Goal: Information Seeking & Learning: Learn about a topic

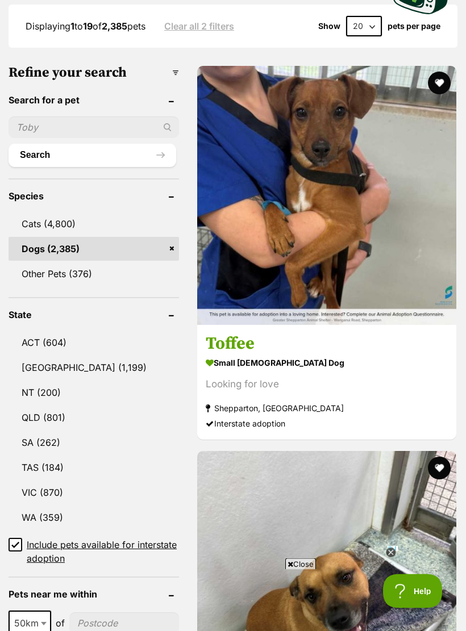
scroll to position [418, 0]
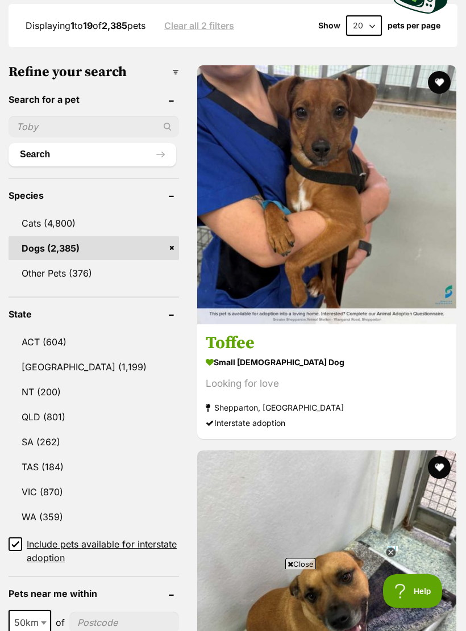
click at [73, 481] on link "VIC (870)" at bounding box center [94, 493] width 171 height 24
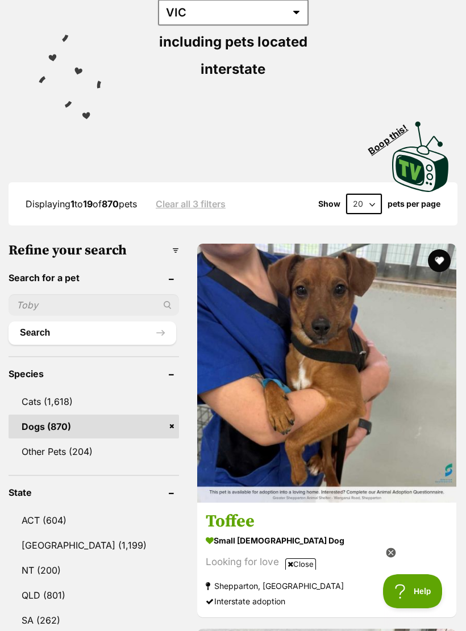
scroll to position [284, 0]
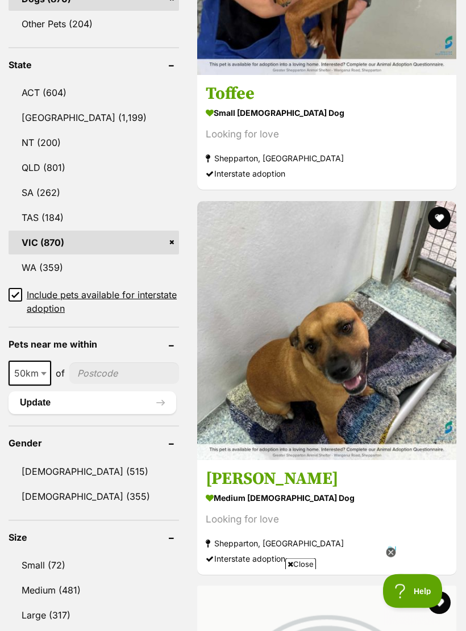
click at [31, 366] on span "50km" at bounding box center [30, 374] width 40 height 16
select select "100"
click at [117, 363] on input"] "postcode" at bounding box center [126, 374] width 106 height 22
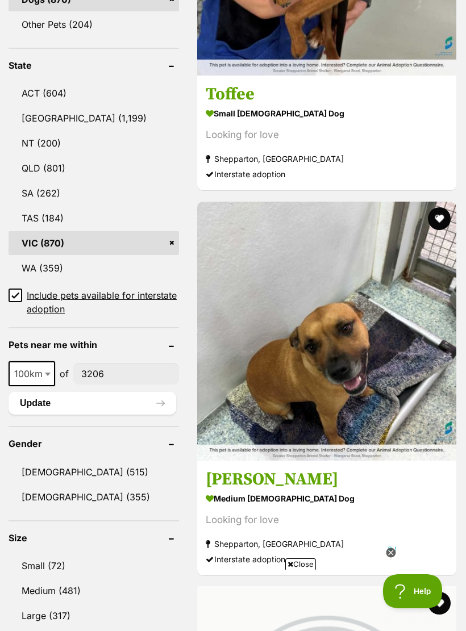
type input"] "3206"
click at [120, 392] on button "Update" at bounding box center [93, 403] width 168 height 23
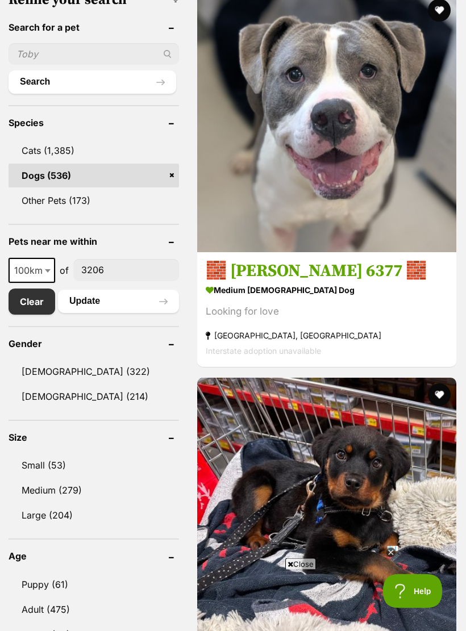
scroll to position [433, 0]
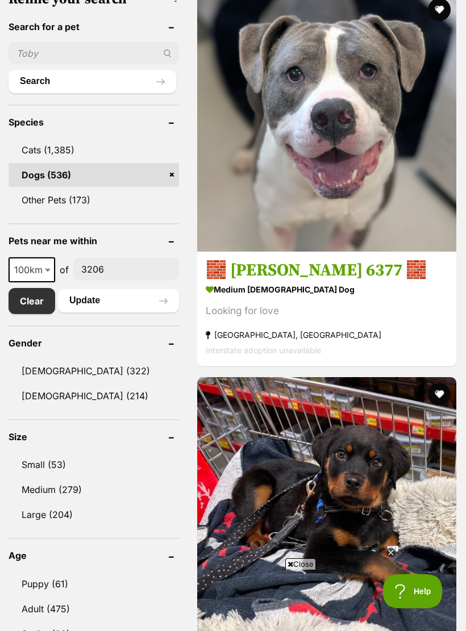
click at [75, 458] on link "Small (53)" at bounding box center [94, 465] width 171 height 24
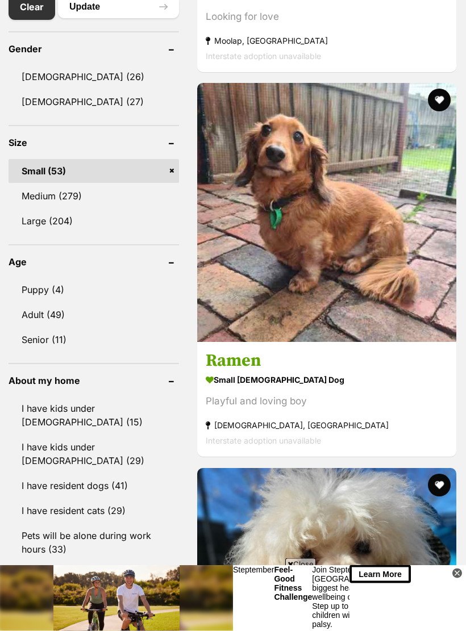
scroll to position [758, 0]
click at [63, 315] on link "Adult (49)" at bounding box center [94, 314] width 171 height 24
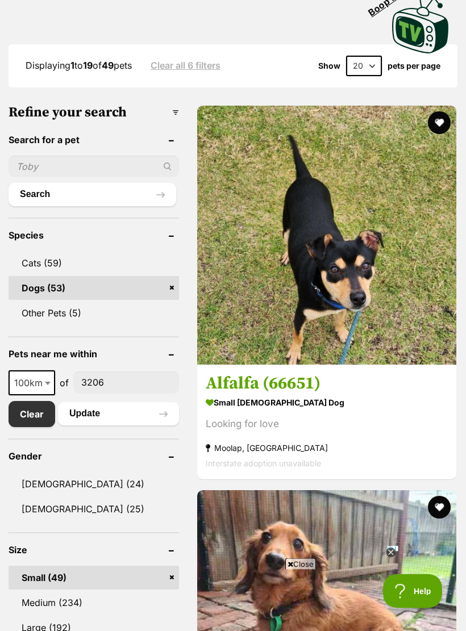
scroll to position [351, 0]
click at [392, 551] on icon at bounding box center [391, 553] width 4 height 4
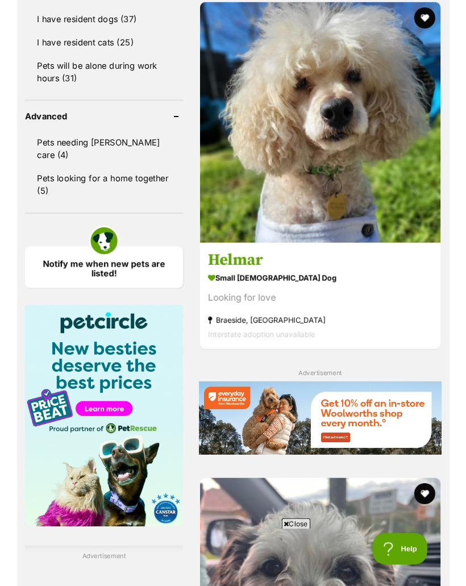
scroll to position [1269, 0]
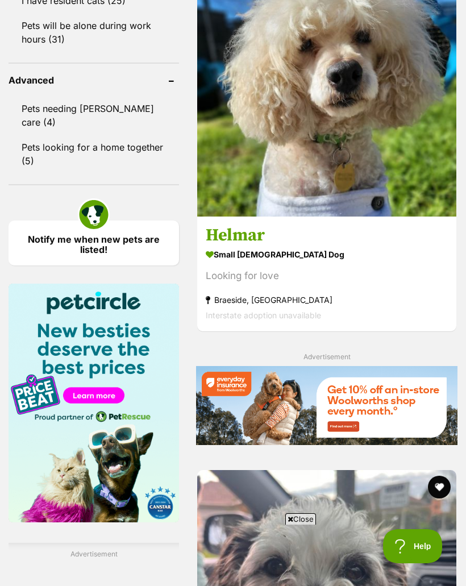
click at [301, 519] on span "Close" at bounding box center [300, 518] width 31 height 11
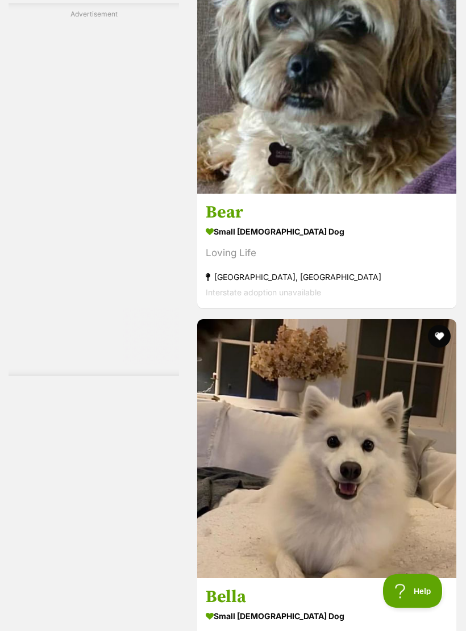
scroll to position [2192, 0]
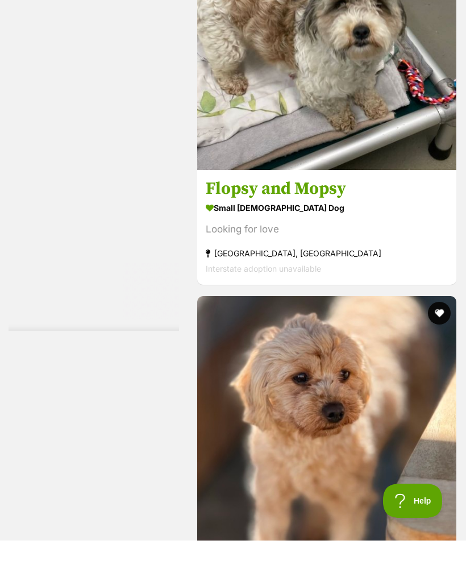
scroll to position [2983, 0]
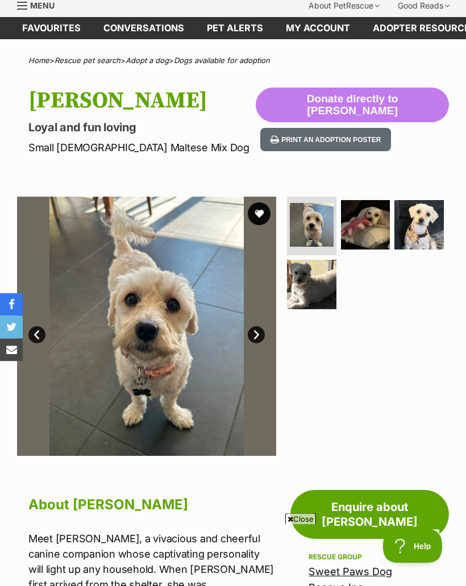
scroll to position [40, 0]
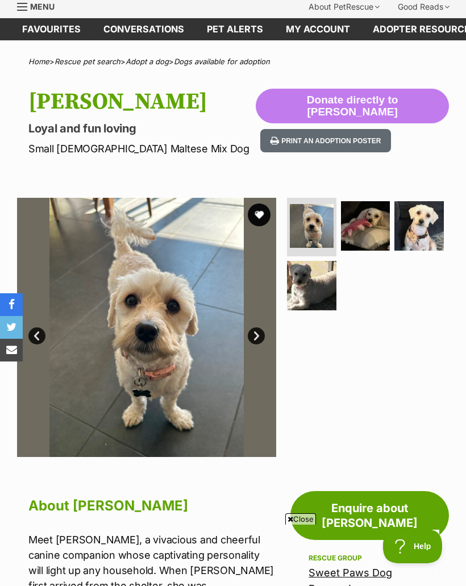
click at [319, 218] on img at bounding box center [312, 226] width 44 height 44
click at [384, 217] on img at bounding box center [365, 225] width 49 height 49
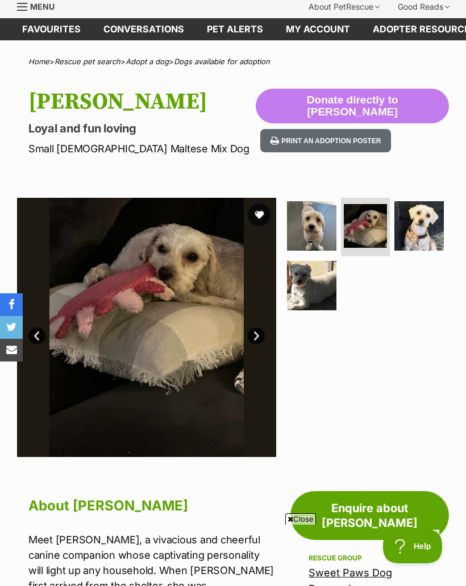
scroll to position [0, 0]
click at [434, 227] on img at bounding box center [418, 225] width 49 height 49
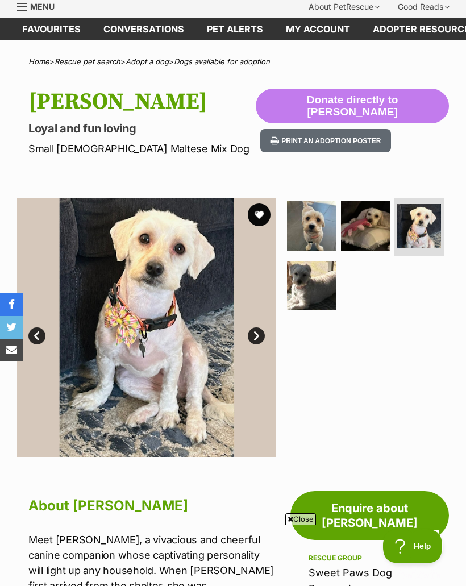
click at [318, 286] on img at bounding box center [311, 285] width 49 height 49
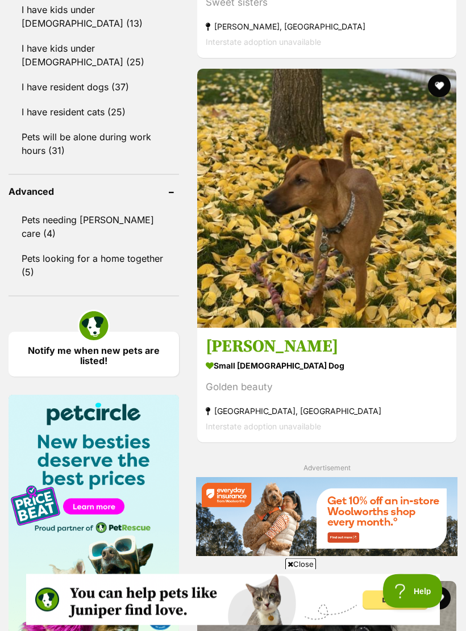
scroll to position [1159, 0]
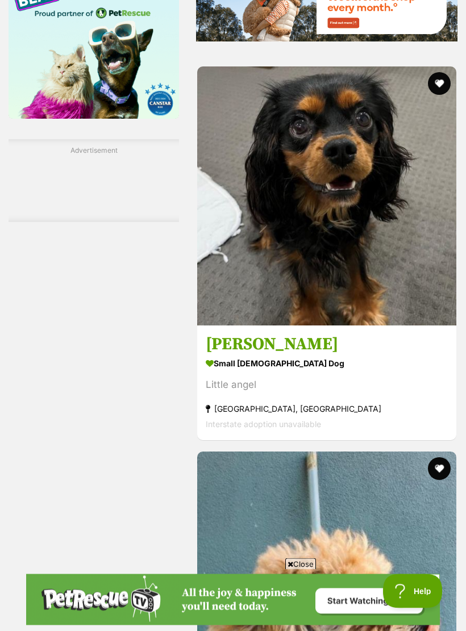
scroll to position [1672, 0]
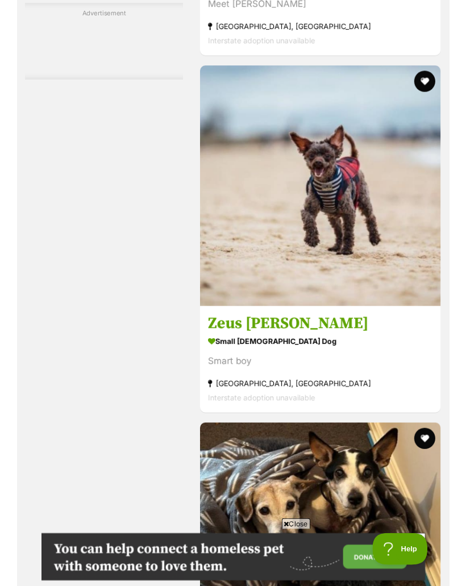
scroll to position [2480, 0]
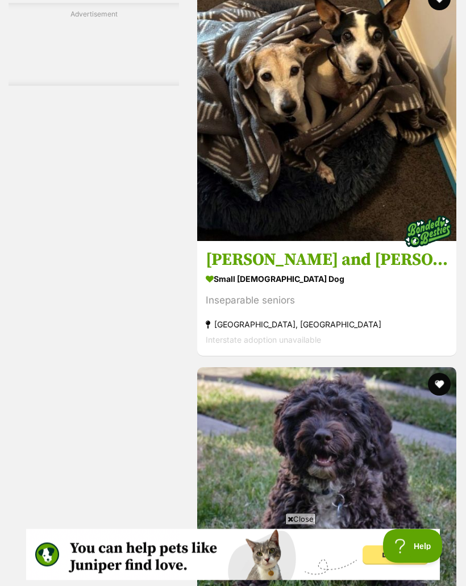
scroll to position [2912, 0]
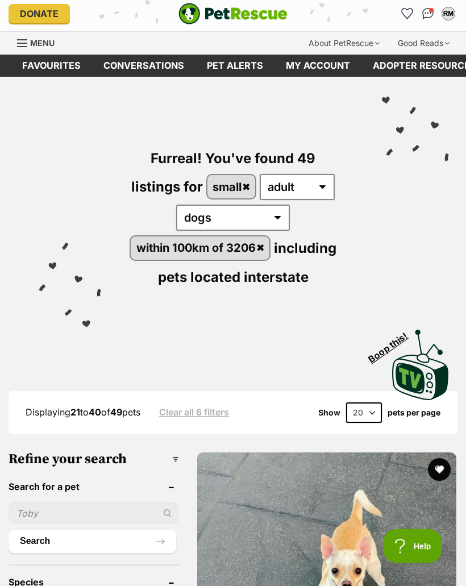
scroll to position [0, 0]
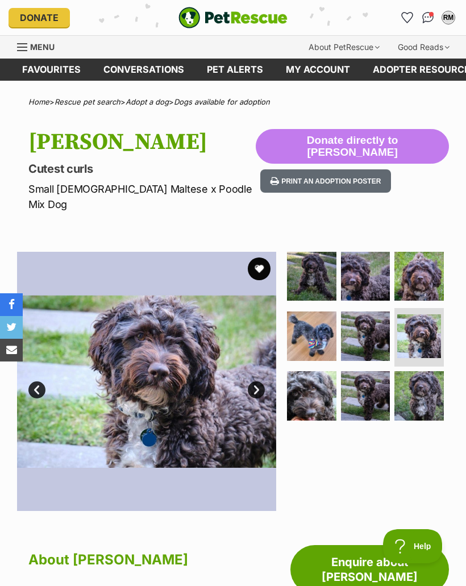
click at [318, 253] on img at bounding box center [311, 276] width 49 height 49
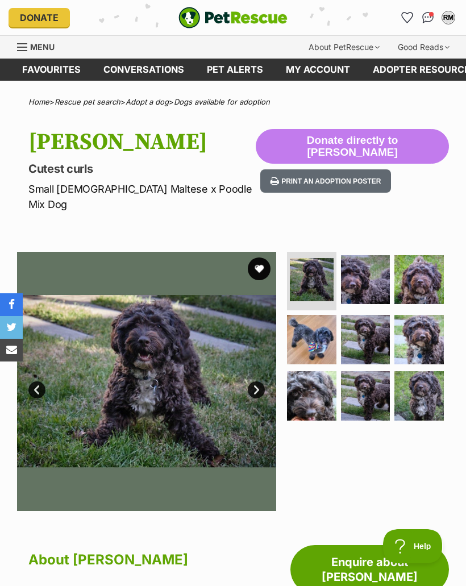
click at [367, 263] on img at bounding box center [365, 279] width 49 height 49
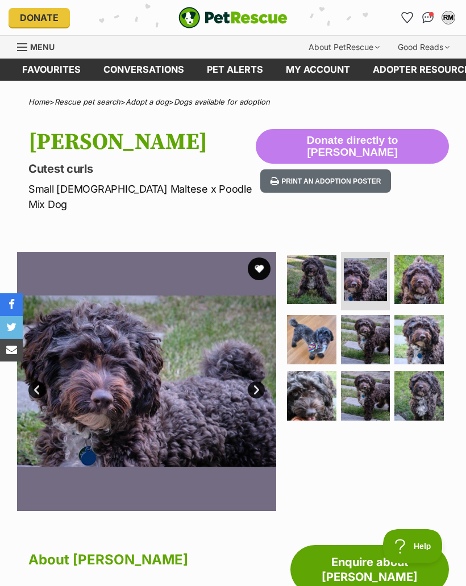
click at [321, 275] on img at bounding box center [311, 279] width 49 height 49
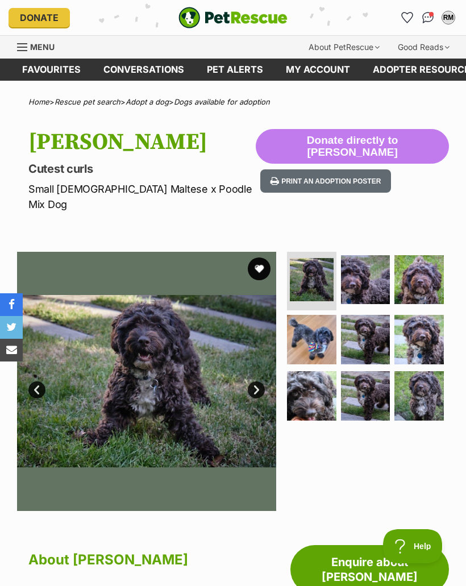
click at [376, 329] on img at bounding box center [365, 339] width 49 height 49
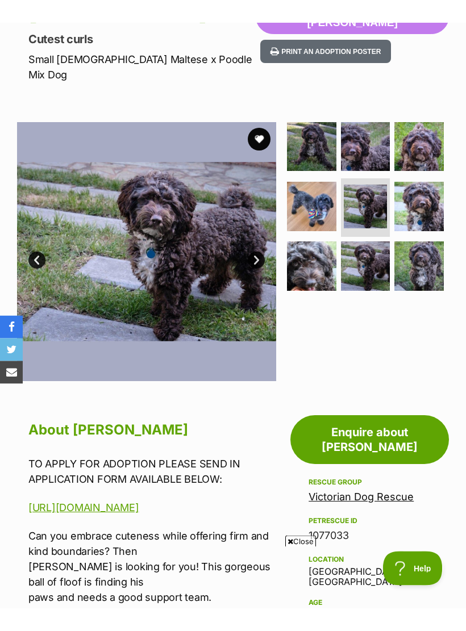
scroll to position [107, 0]
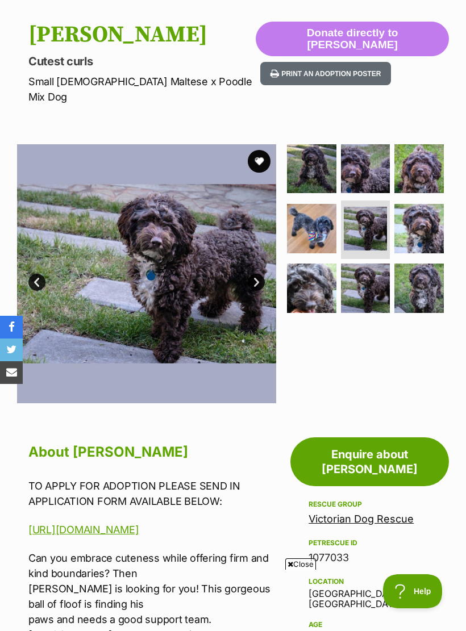
click at [364, 155] on img at bounding box center [365, 168] width 49 height 49
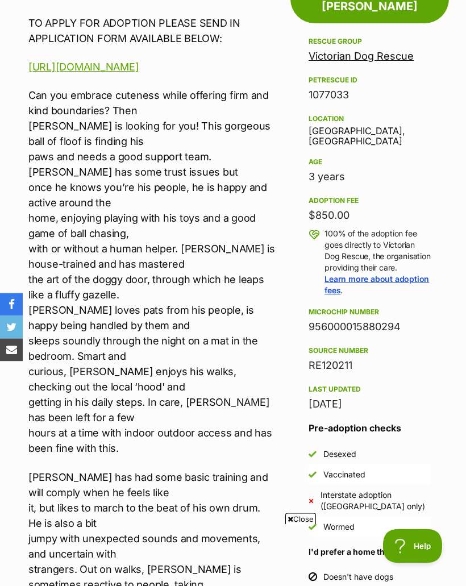
scroll to position [545, 0]
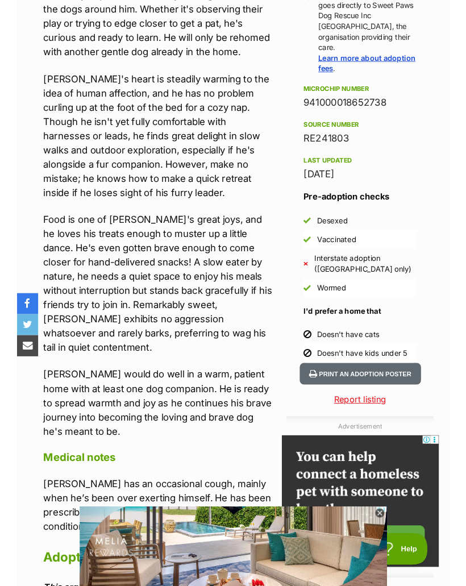
scroll to position [870, 0]
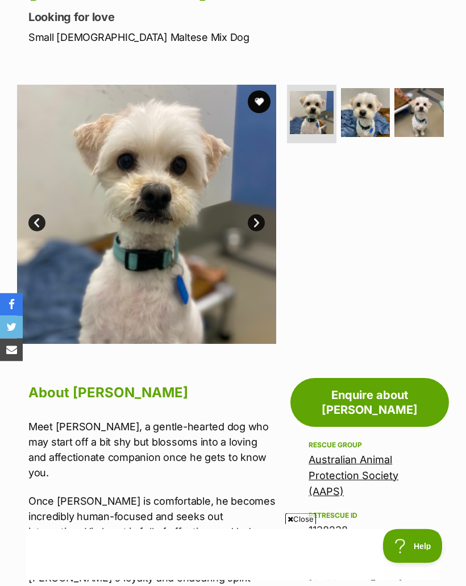
scroll to position [134, 0]
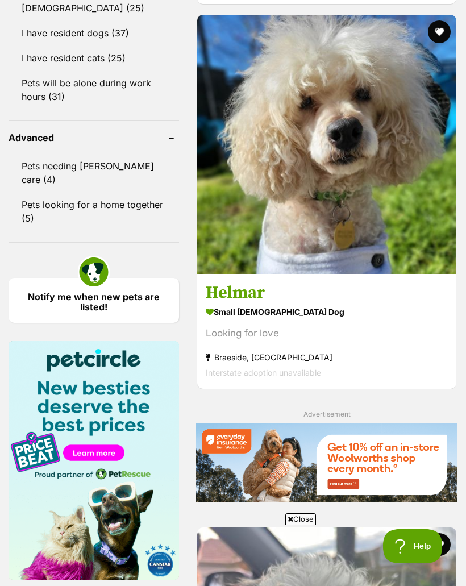
scroll to position [1211, 0]
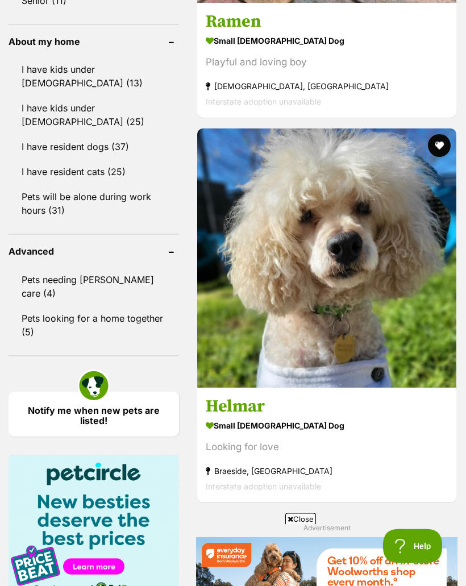
scroll to position [1097, 0]
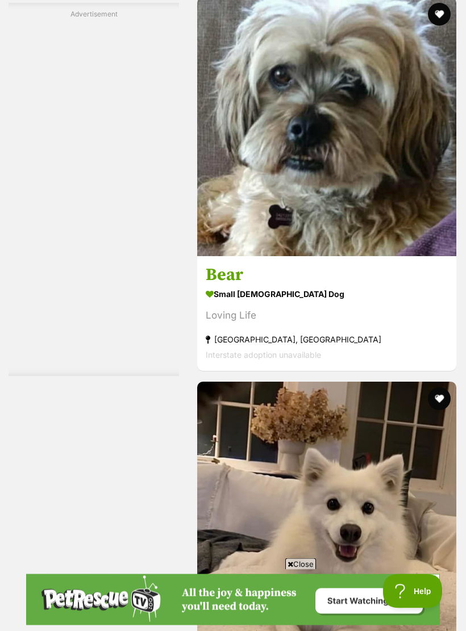
scroll to position [2127, 0]
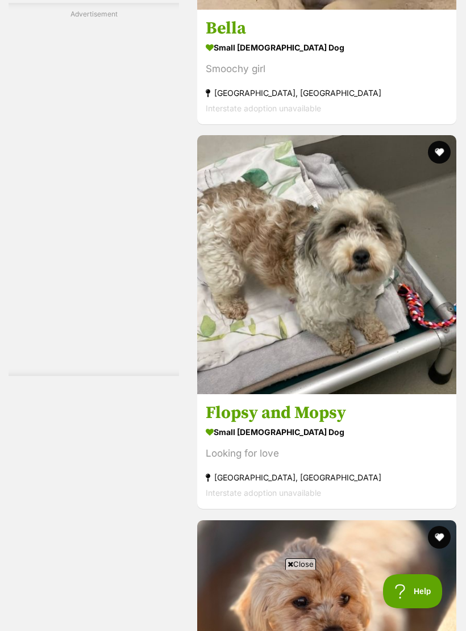
scroll to position [0, 0]
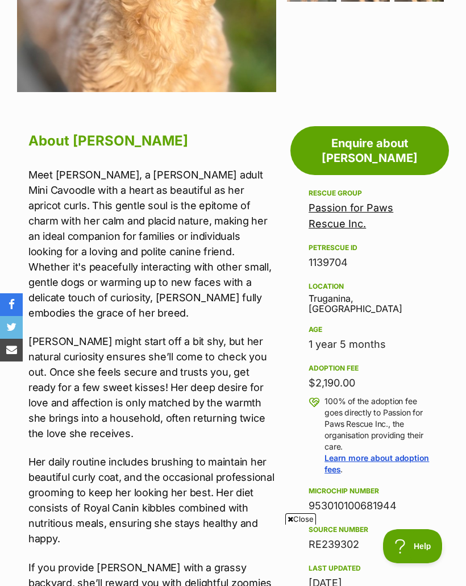
scroll to position [336, 0]
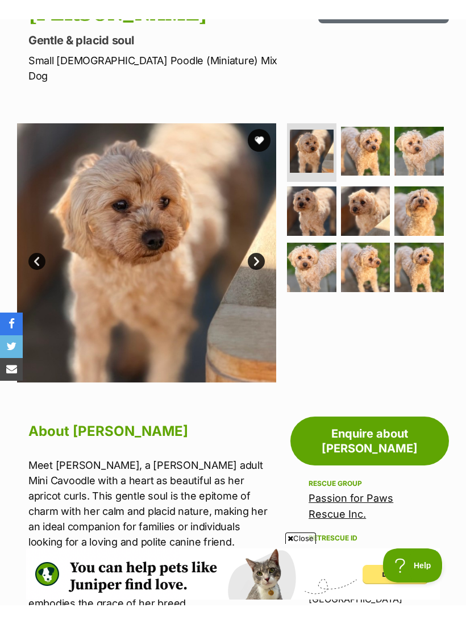
scroll to position [143, 0]
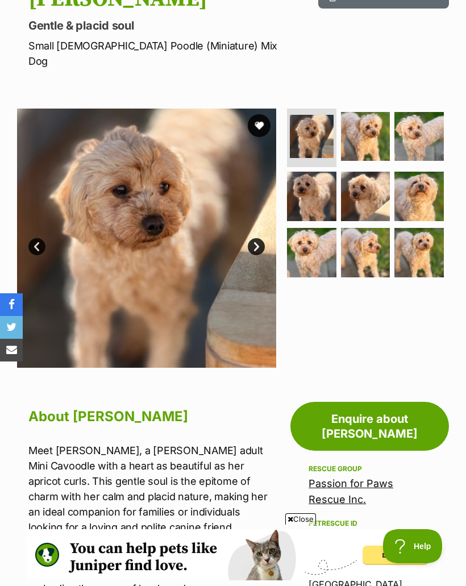
click at [319, 235] on img at bounding box center [311, 252] width 49 height 49
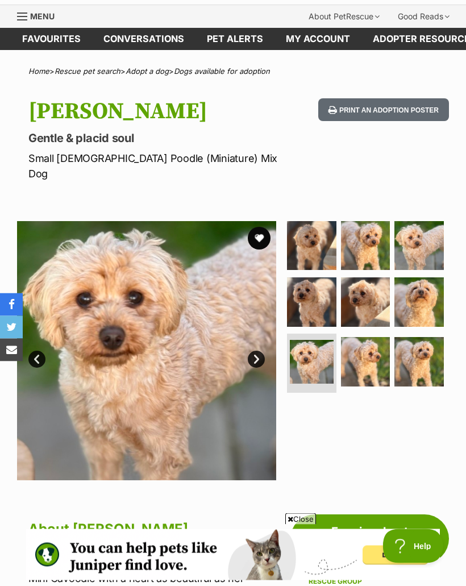
scroll to position [0, 0]
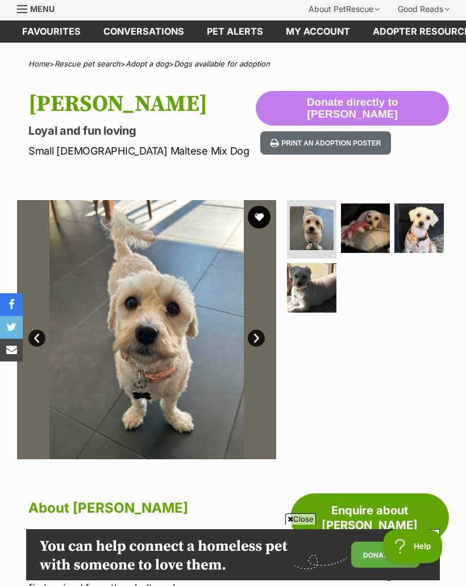
scroll to position [36, 0]
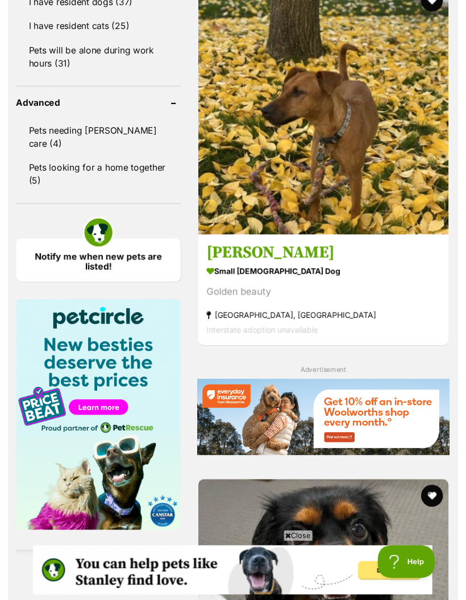
scroll to position [1278, 0]
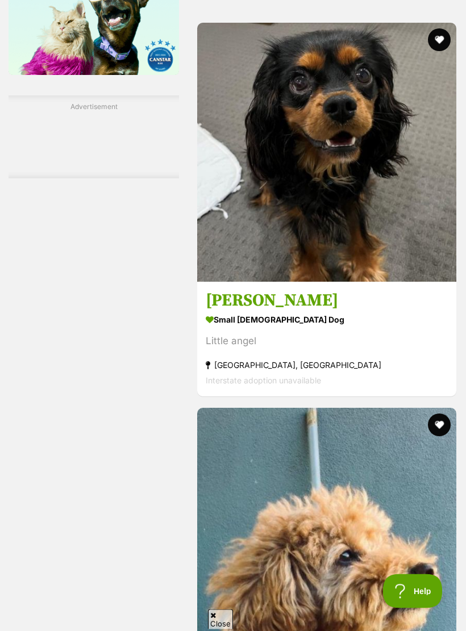
scroll to position [1716, 0]
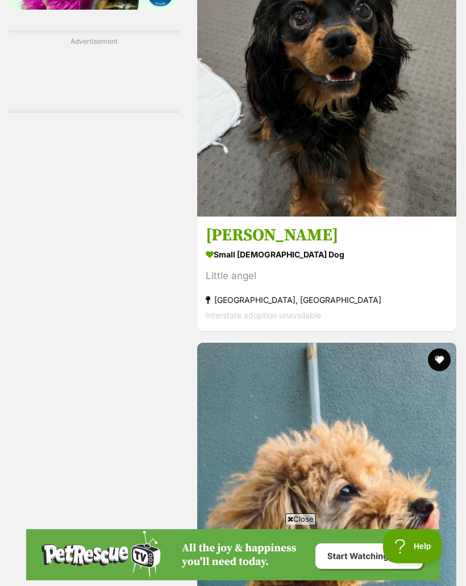
scroll to position [0, 0]
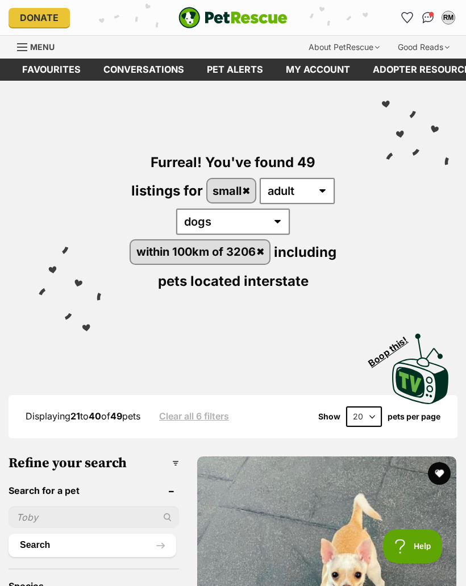
scroll to position [1781, 0]
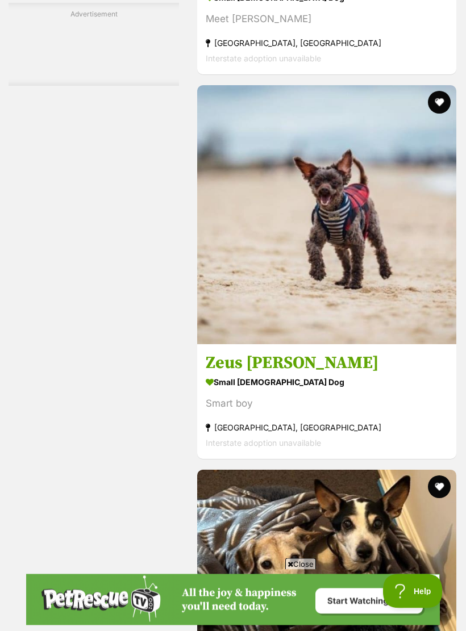
scroll to position [2424, 0]
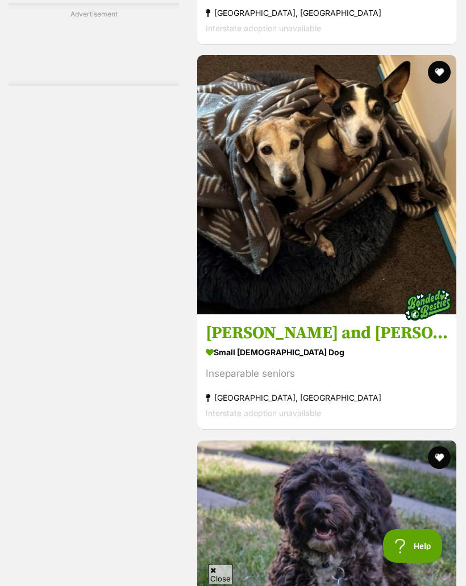
scroll to position [2838, 0]
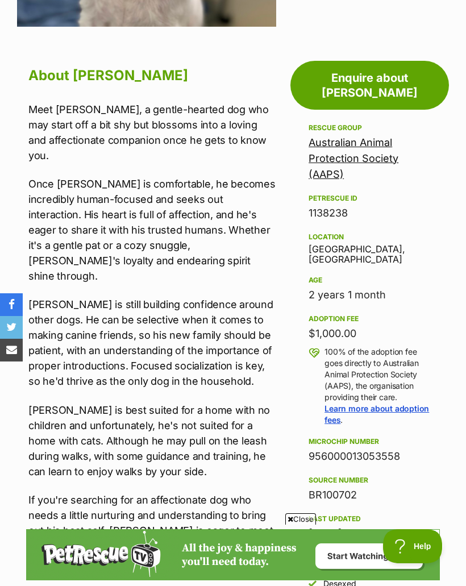
scroll to position [464, 0]
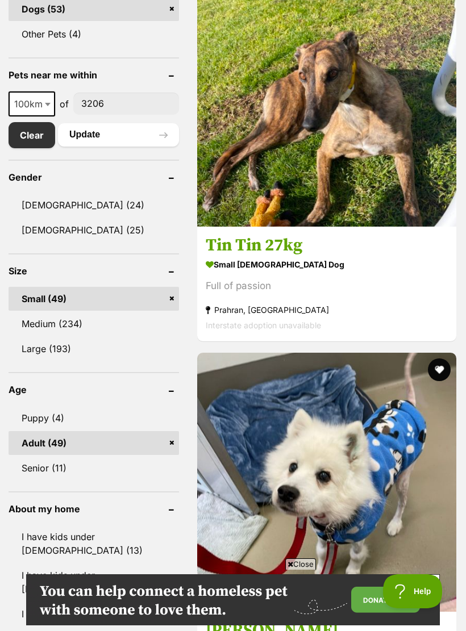
scroll to position [634, 0]
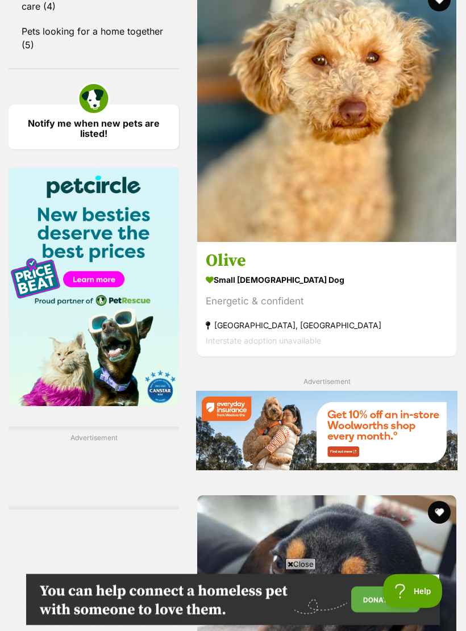
scroll to position [1385, 0]
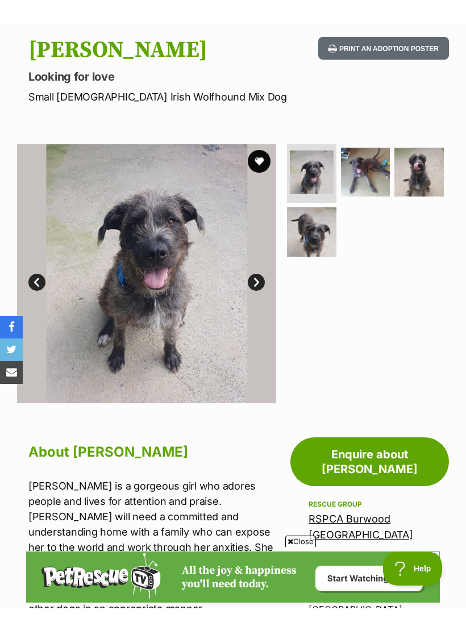
scroll to position [72, 0]
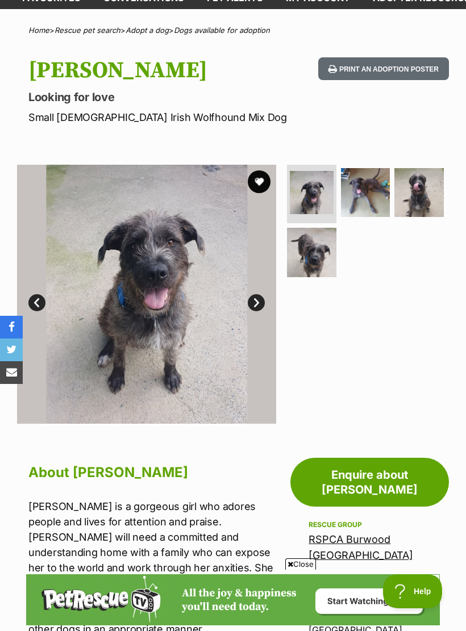
click at [259, 301] on link "Next" at bounding box center [256, 302] width 17 height 17
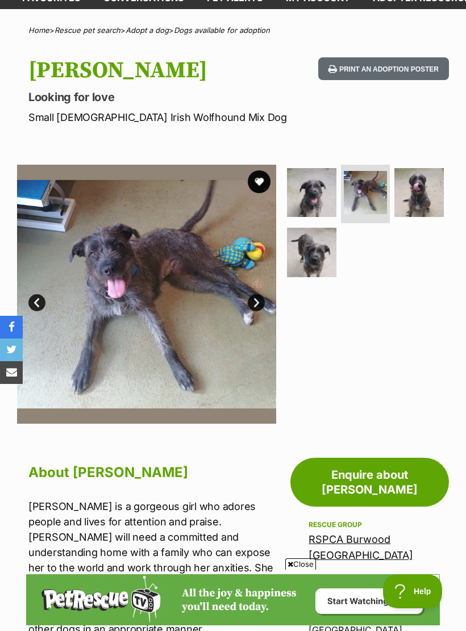
click at [259, 302] on link "Next" at bounding box center [256, 302] width 17 height 17
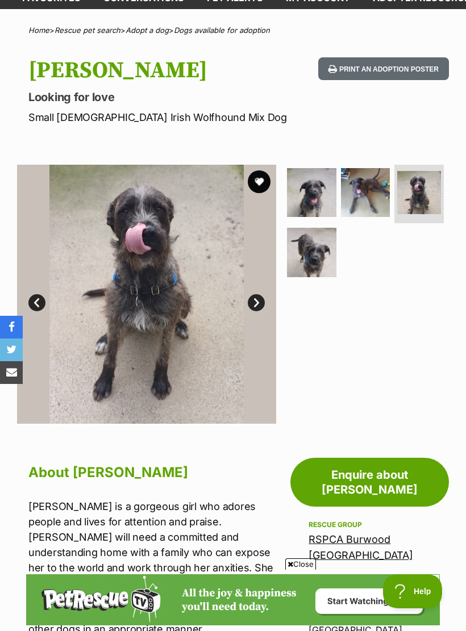
click at [259, 298] on link "Next" at bounding box center [256, 302] width 17 height 17
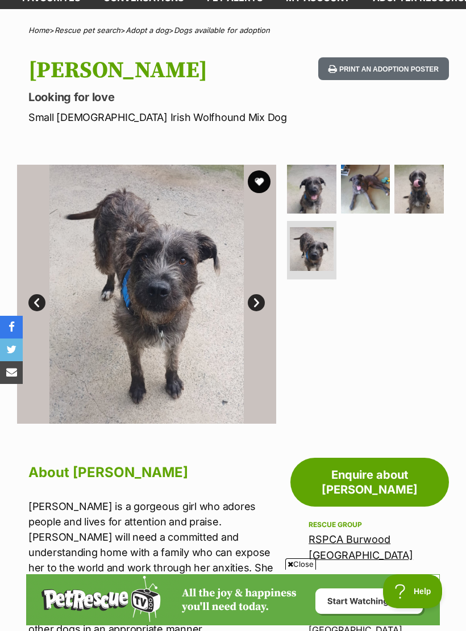
click at [256, 304] on link "Next" at bounding box center [256, 302] width 17 height 17
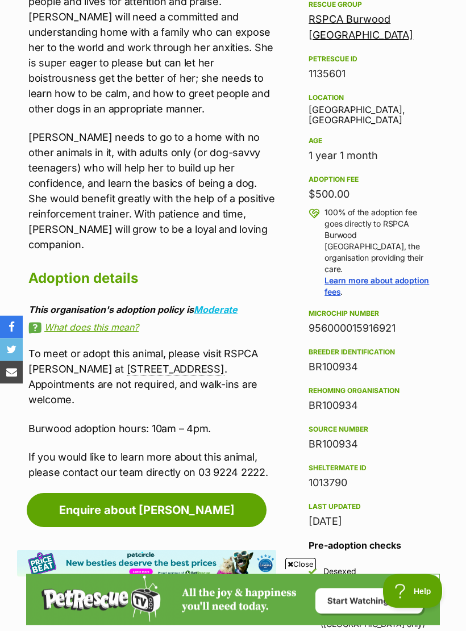
scroll to position [593, 0]
